Goal: Information Seeking & Learning: Learn about a topic

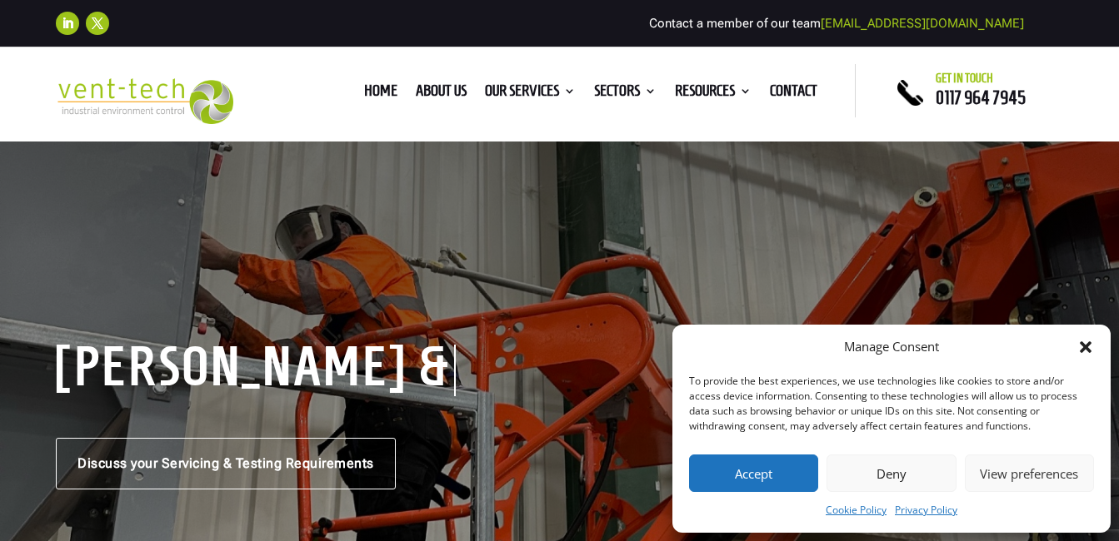
click at [1087, 345] on icon "Close dialog" at bounding box center [1085, 348] width 12 height 12
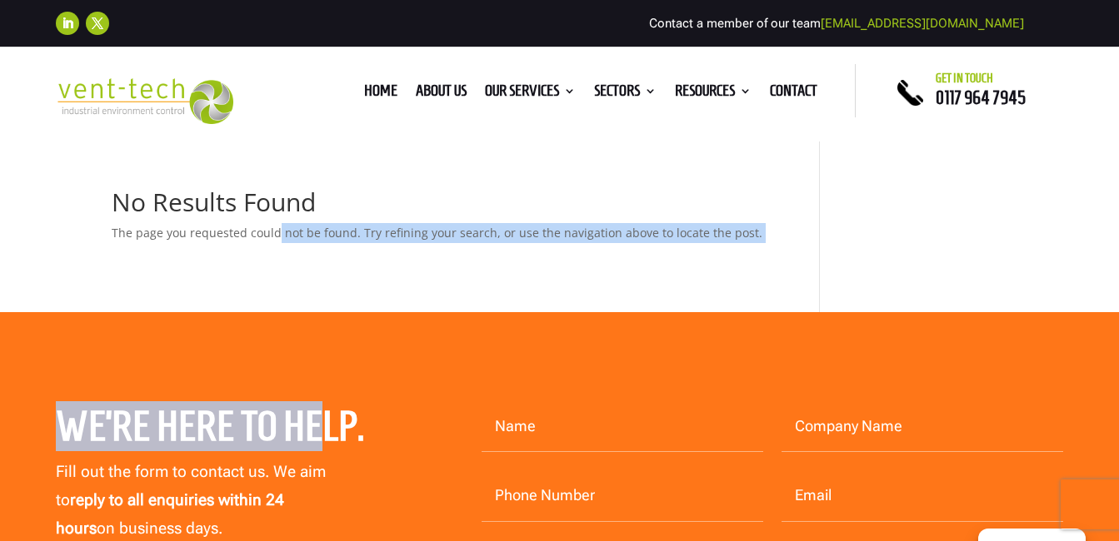
drag, startPoint x: 274, startPoint y: 307, endPoint x: 318, endPoint y: 290, distance: 47.5
click at [318, 290] on div "No Results Found The page you requested could not be found. Try refining your s…" at bounding box center [466, 251] width 708 height 122
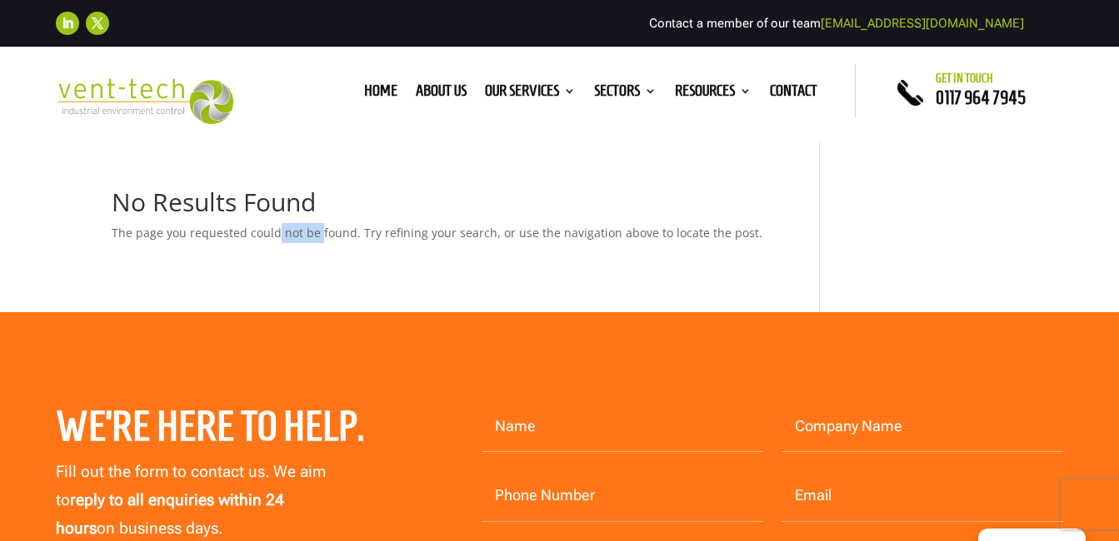
click at [318, 290] on div "No Results Found The page you requested could not be found. Try refining your s…" at bounding box center [466, 251] width 708 height 122
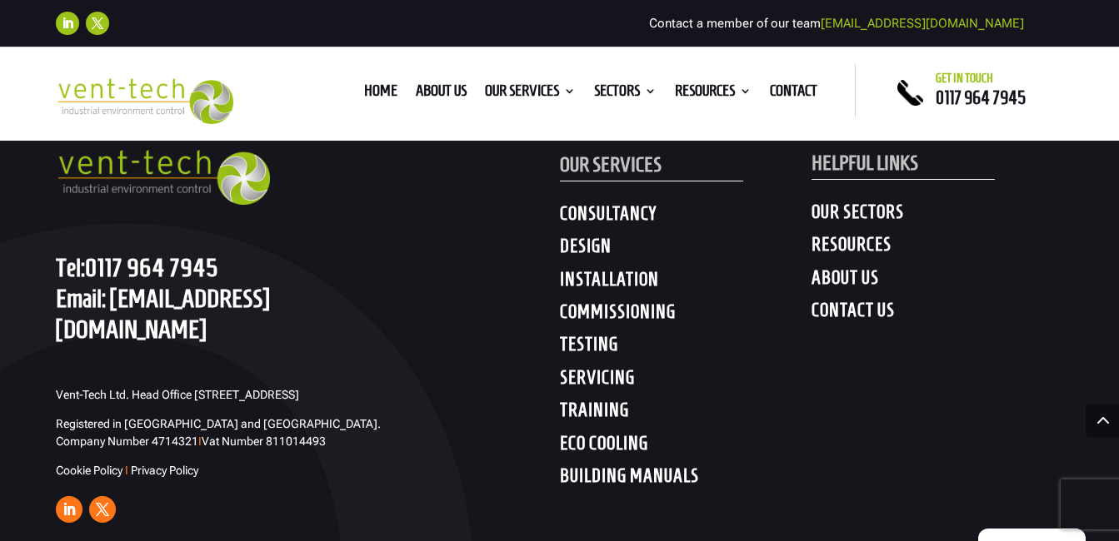
scroll to position [900, 0]
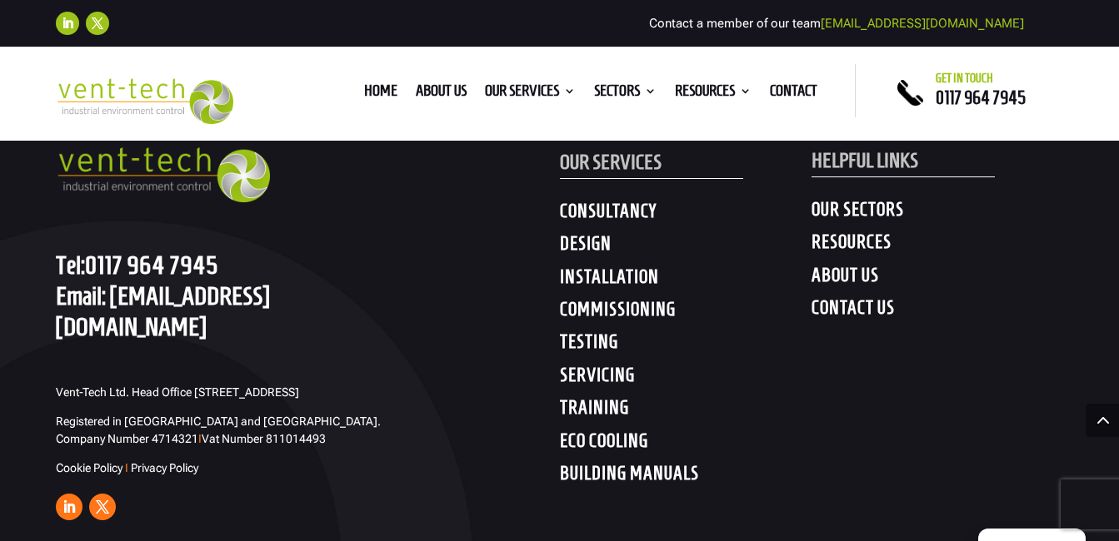
click at [587, 340] on h4 "TESTING" at bounding box center [686, 346] width 252 height 30
